Goal: Task Accomplishment & Management: Manage account settings

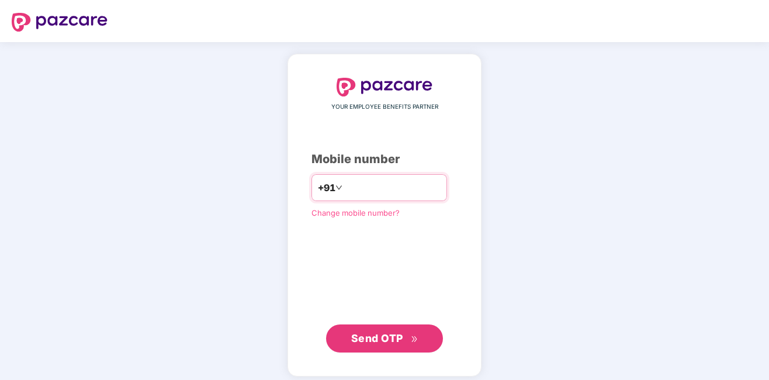
click at [358, 190] on input "number" at bounding box center [393, 187] width 96 height 19
type input "**********"
click at [369, 339] on span "Send OTP" at bounding box center [377, 338] width 52 height 12
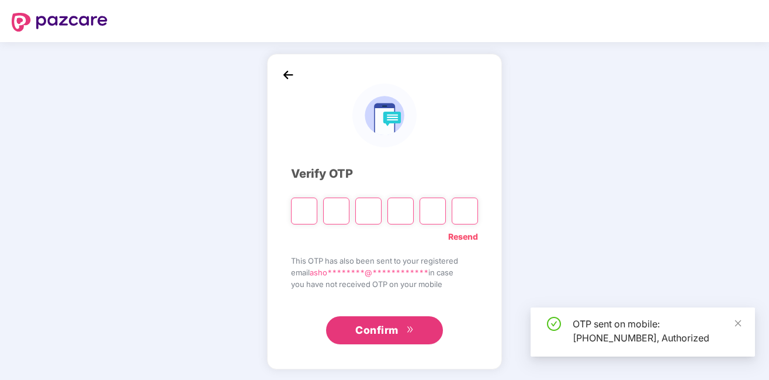
type input "*"
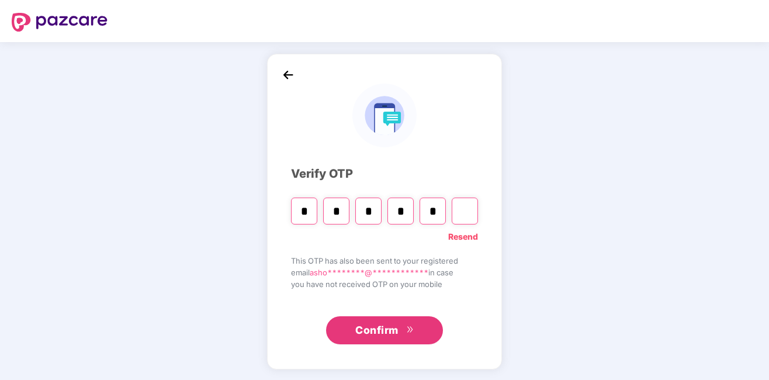
type input "*"
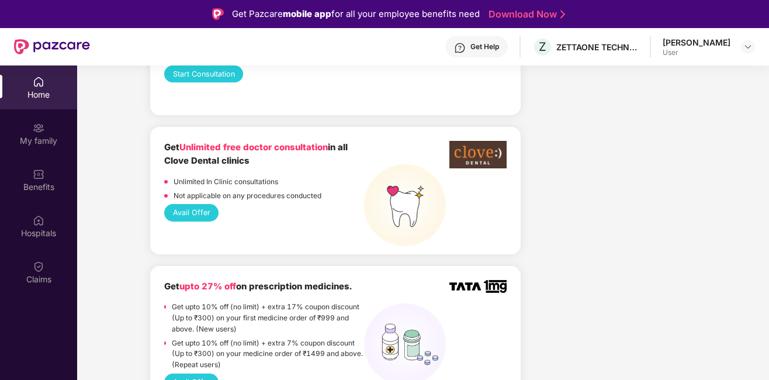
scroll to position [818, 0]
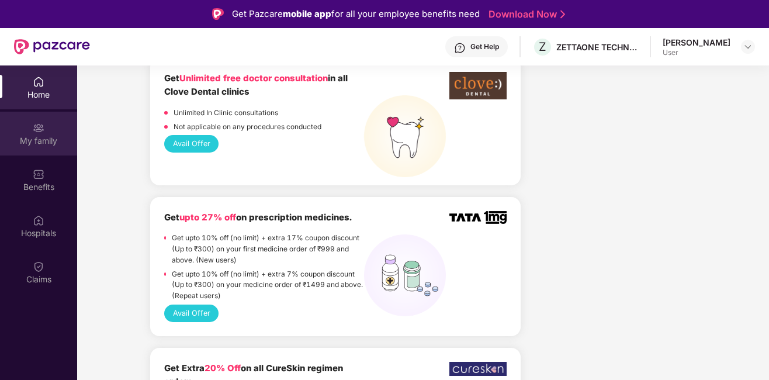
click at [58, 145] on div "My family" at bounding box center [38, 141] width 77 height 12
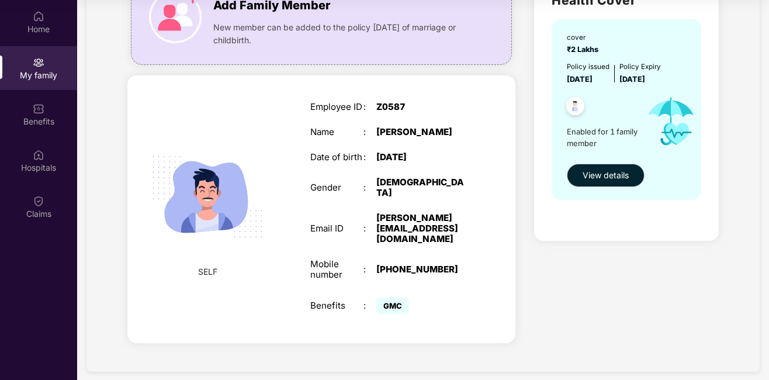
scroll to position [51, 0]
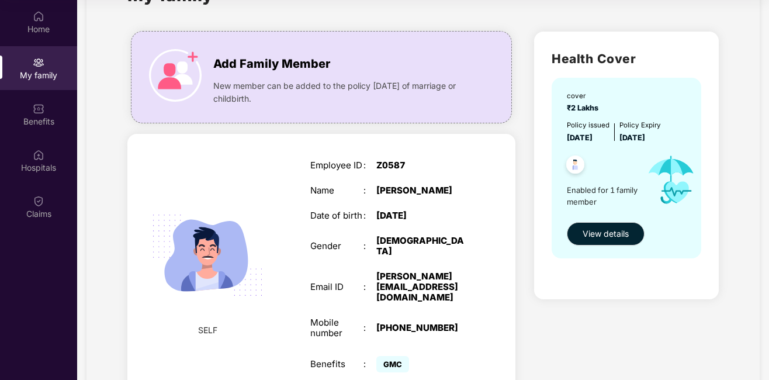
click at [172, 152] on div "SELF Employee ID : Z0587 Name : [PERSON_NAME] Date of birth : [DEMOGRAPHIC_DATA…" at bounding box center [321, 268] width 388 height 268
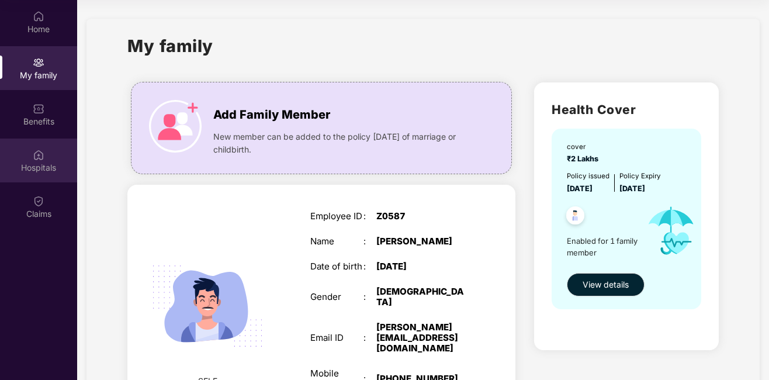
click at [47, 173] on div "Hospitals" at bounding box center [38, 160] width 77 height 44
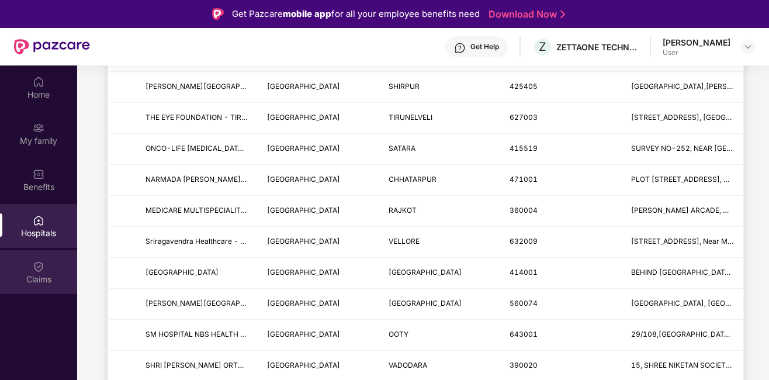
click at [47, 274] on div "Claims" at bounding box center [38, 279] width 77 height 12
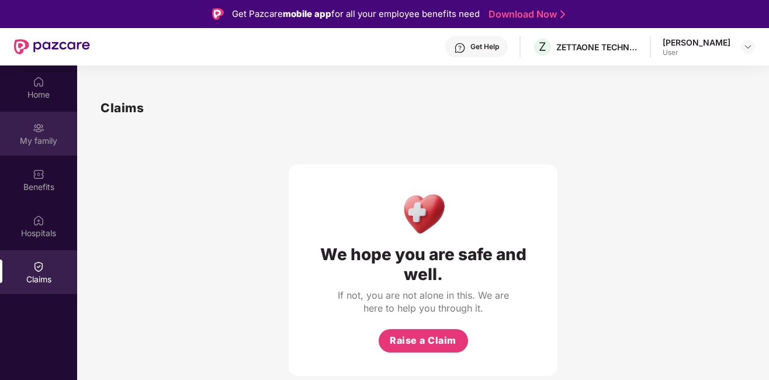
click at [30, 150] on div "My family" at bounding box center [38, 134] width 77 height 44
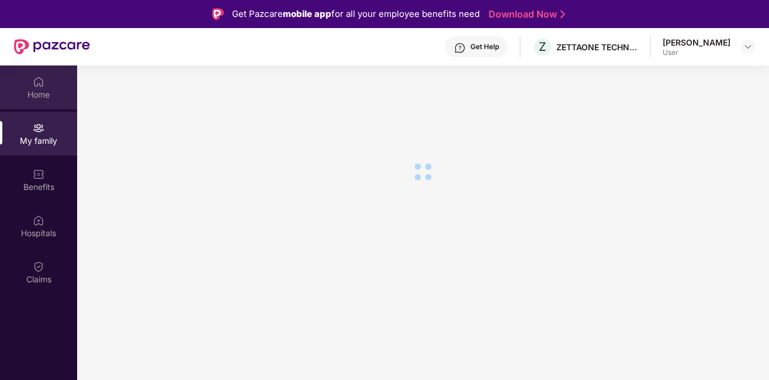
click at [47, 95] on div "Home" at bounding box center [38, 95] width 77 height 12
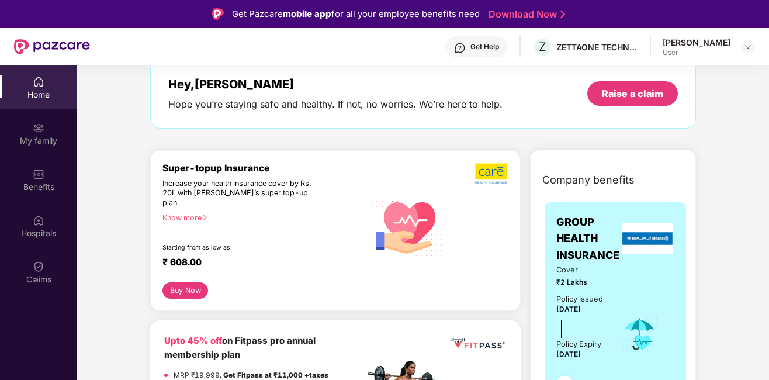
scroll to position [58, 0]
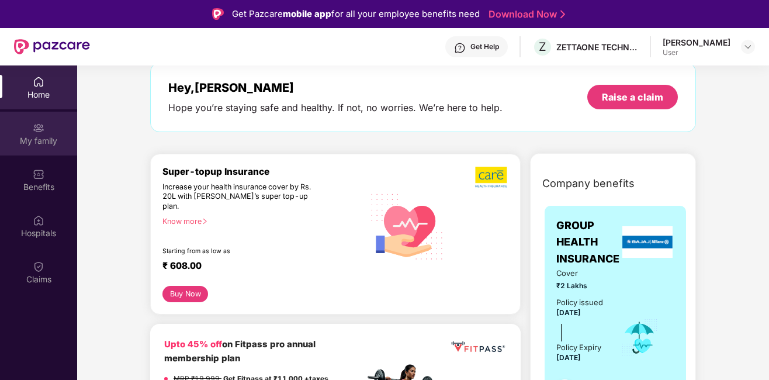
click at [47, 141] on div "My family" at bounding box center [38, 141] width 77 height 12
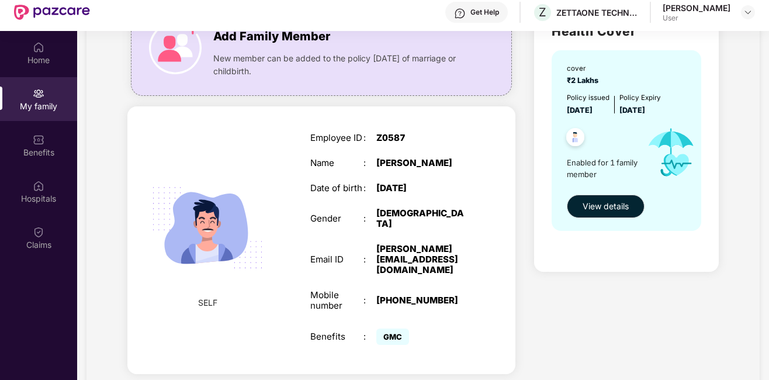
scroll to position [65, 0]
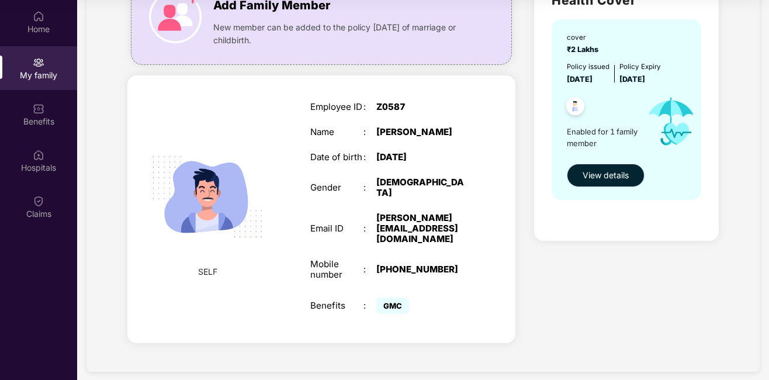
click at [621, 168] on button "View details" at bounding box center [606, 175] width 78 height 23
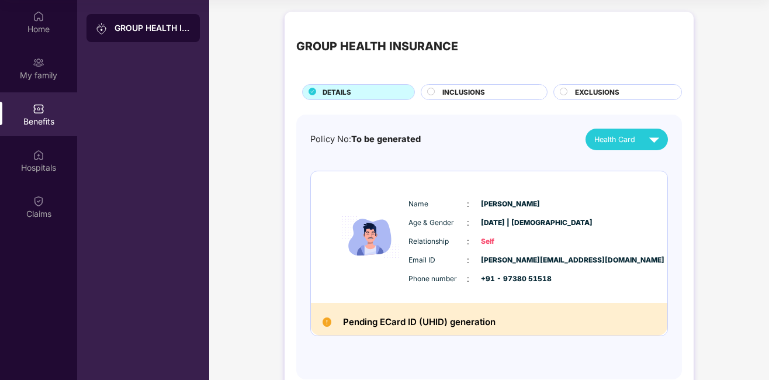
scroll to position [29, 0]
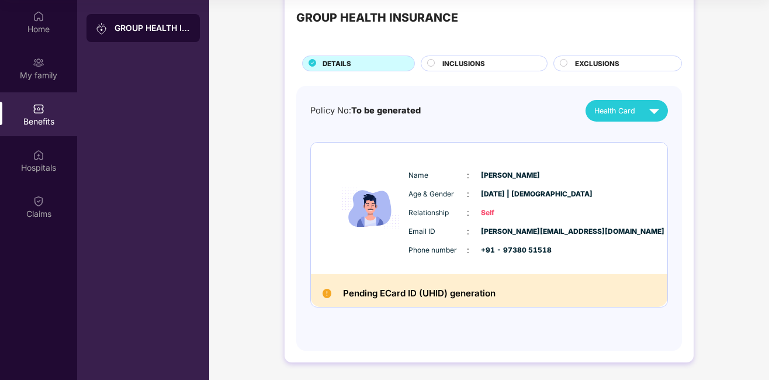
drag, startPoint x: 456, startPoint y: 296, endPoint x: 455, endPoint y: 287, distance: 9.4
click at [456, 296] on h2 "Pending ECard ID (UHID) generation" at bounding box center [419, 293] width 152 height 15
click at [467, 63] on span "INCLUSIONS" at bounding box center [463, 63] width 43 height 11
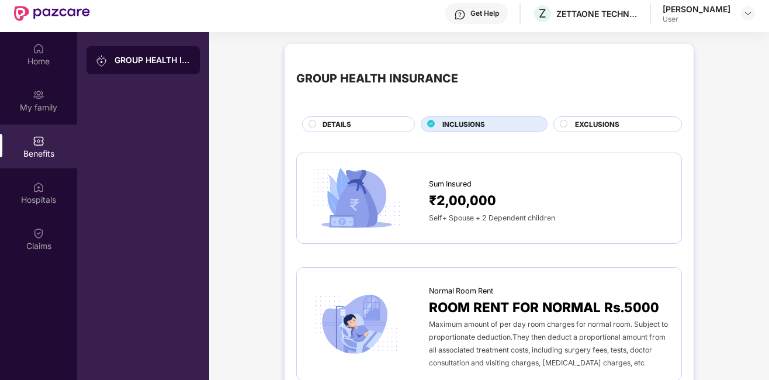
scroll to position [7, 0]
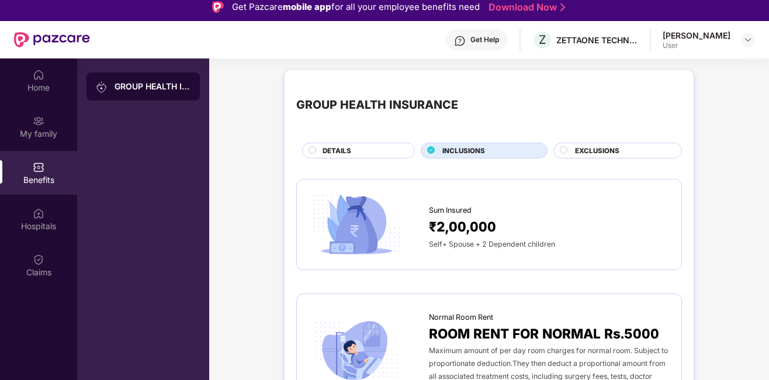
click at [590, 152] on span "EXCLUSIONS" at bounding box center [597, 150] width 44 height 11
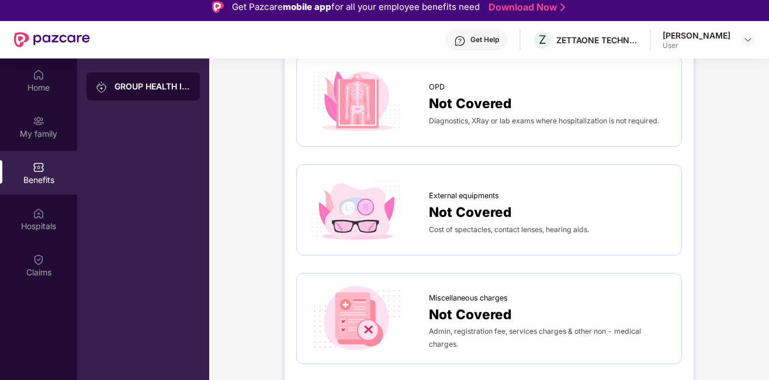
scroll to position [0, 0]
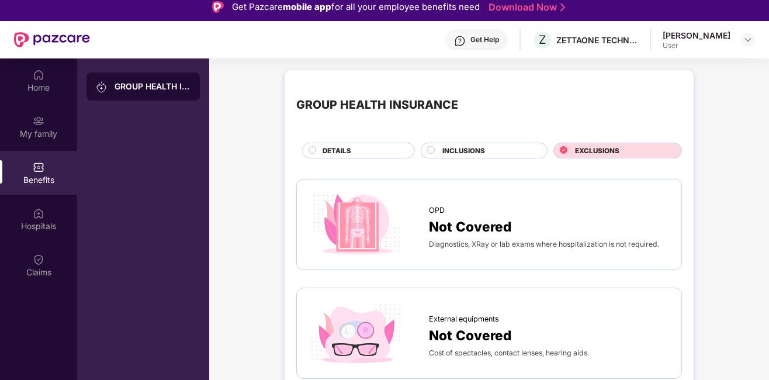
click at [455, 152] on span "INCLUSIONS" at bounding box center [463, 150] width 43 height 11
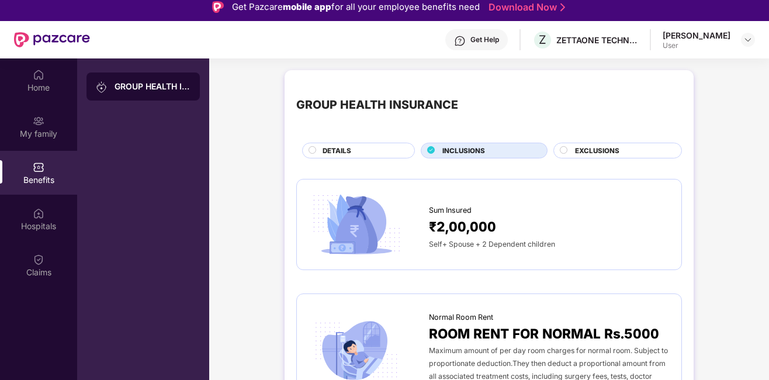
click at [338, 147] on span "DETAILS" at bounding box center [336, 150] width 29 height 11
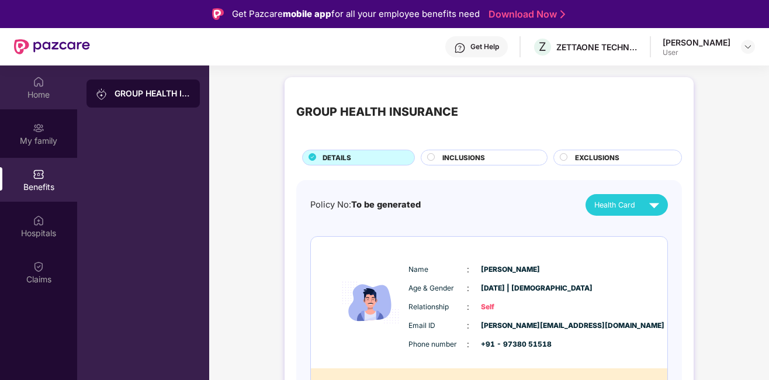
click at [23, 93] on div "Home" at bounding box center [38, 95] width 77 height 12
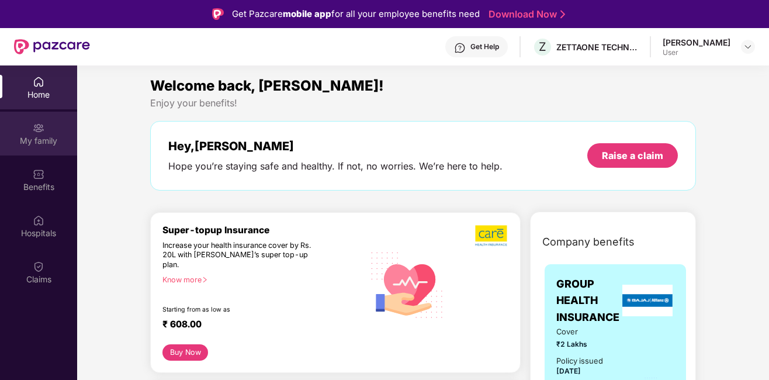
click at [44, 134] on div "My family" at bounding box center [38, 134] width 77 height 44
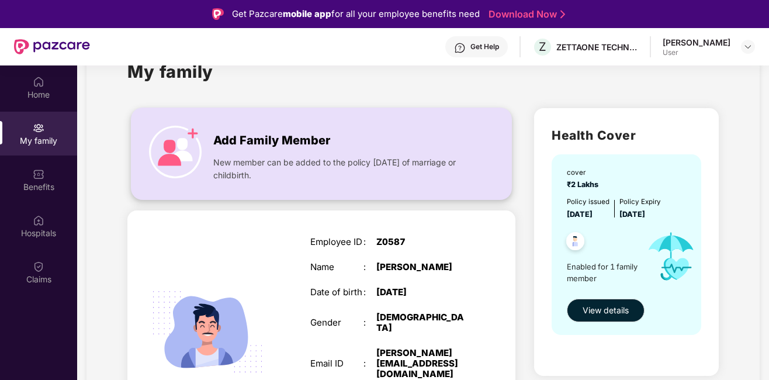
scroll to position [58, 0]
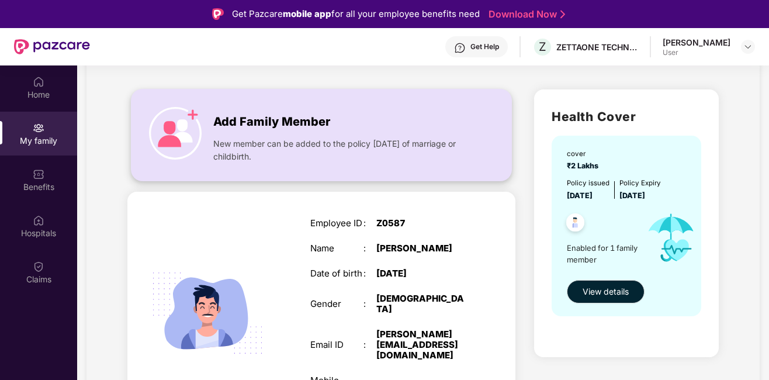
click at [194, 117] on img at bounding box center [175, 133] width 53 height 53
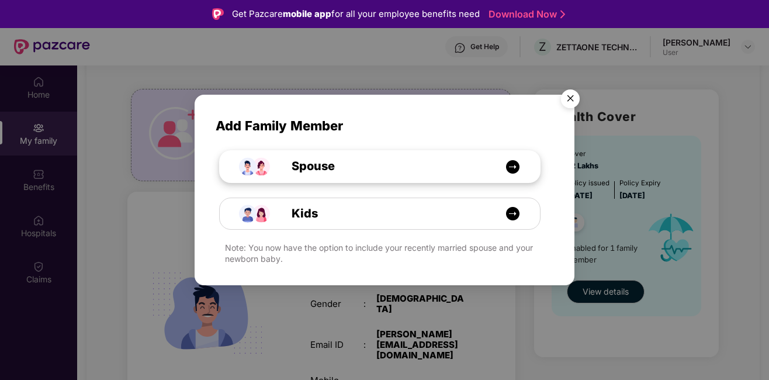
click at [513, 166] on img at bounding box center [512, 166] width 15 height 15
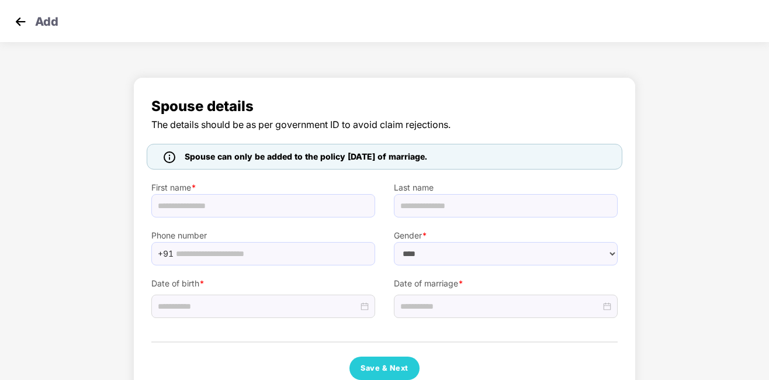
select select "******"
click at [19, 21] on img at bounding box center [21, 22] width 18 height 18
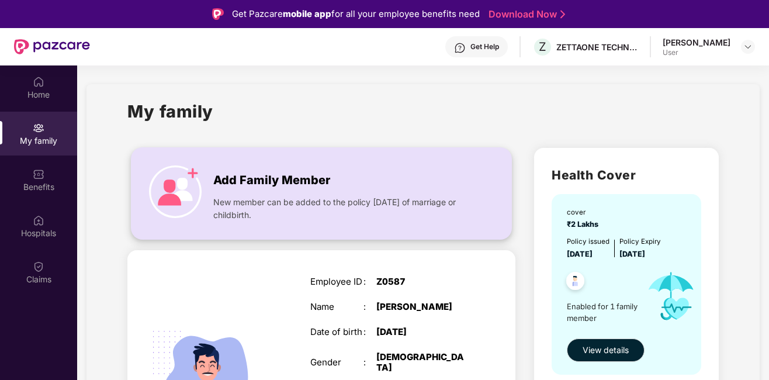
click at [193, 172] on img at bounding box center [175, 191] width 53 height 53
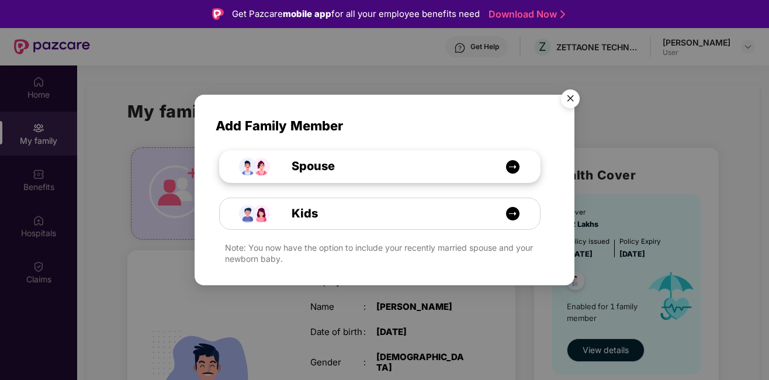
click at [518, 156] on div "Spouse" at bounding box center [380, 167] width 320 height 32
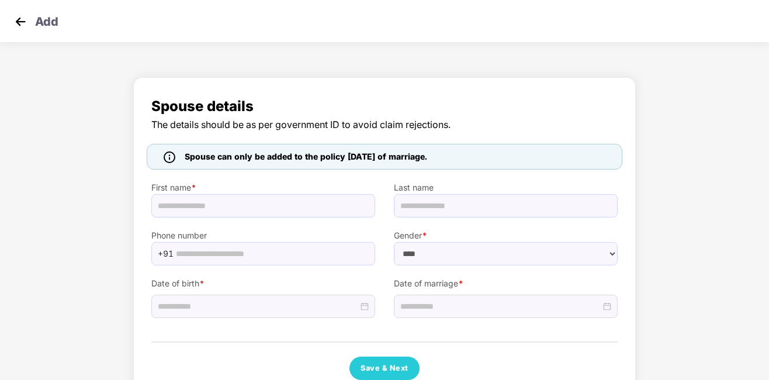
select select "******"
